Goal: Task Accomplishment & Management: Use online tool/utility

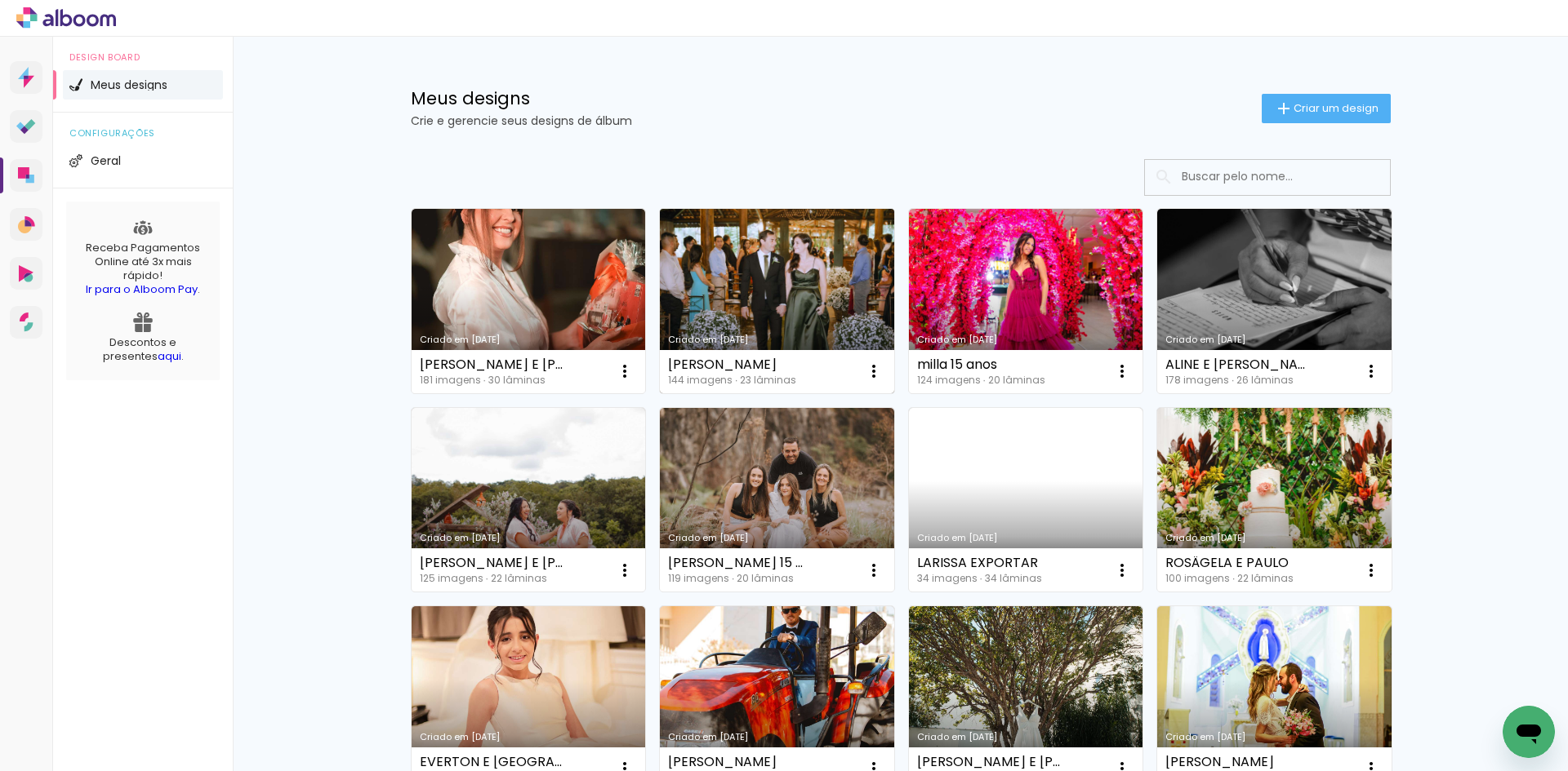
click at [739, 285] on link "Criado em [DATE]" at bounding box center [777, 301] width 234 height 185
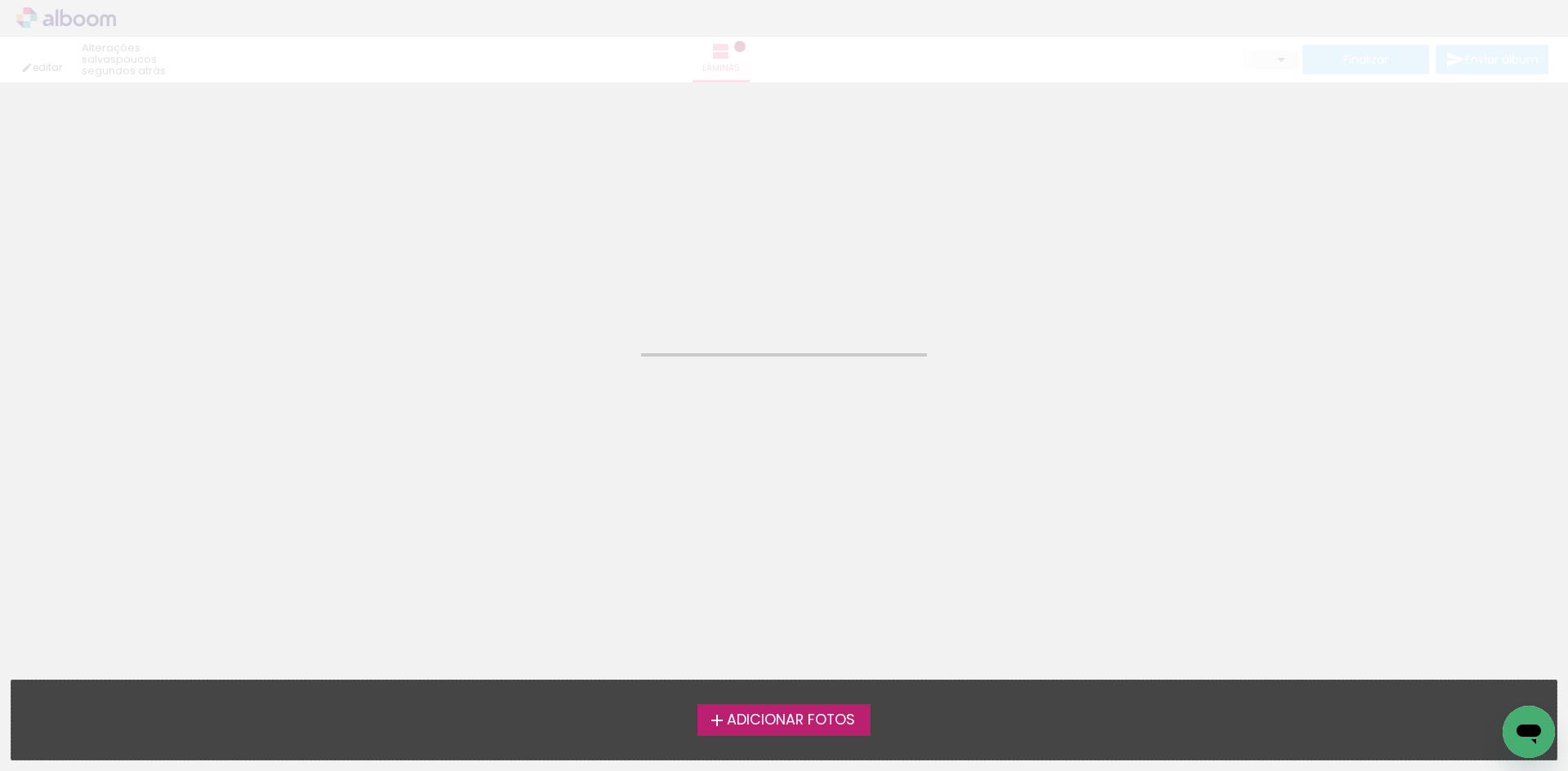
click at [739, 285] on neon-animated-pages "Confirmar Cancelar" at bounding box center [784, 427] width 1568 height 689
